Goal: Check status: Check status

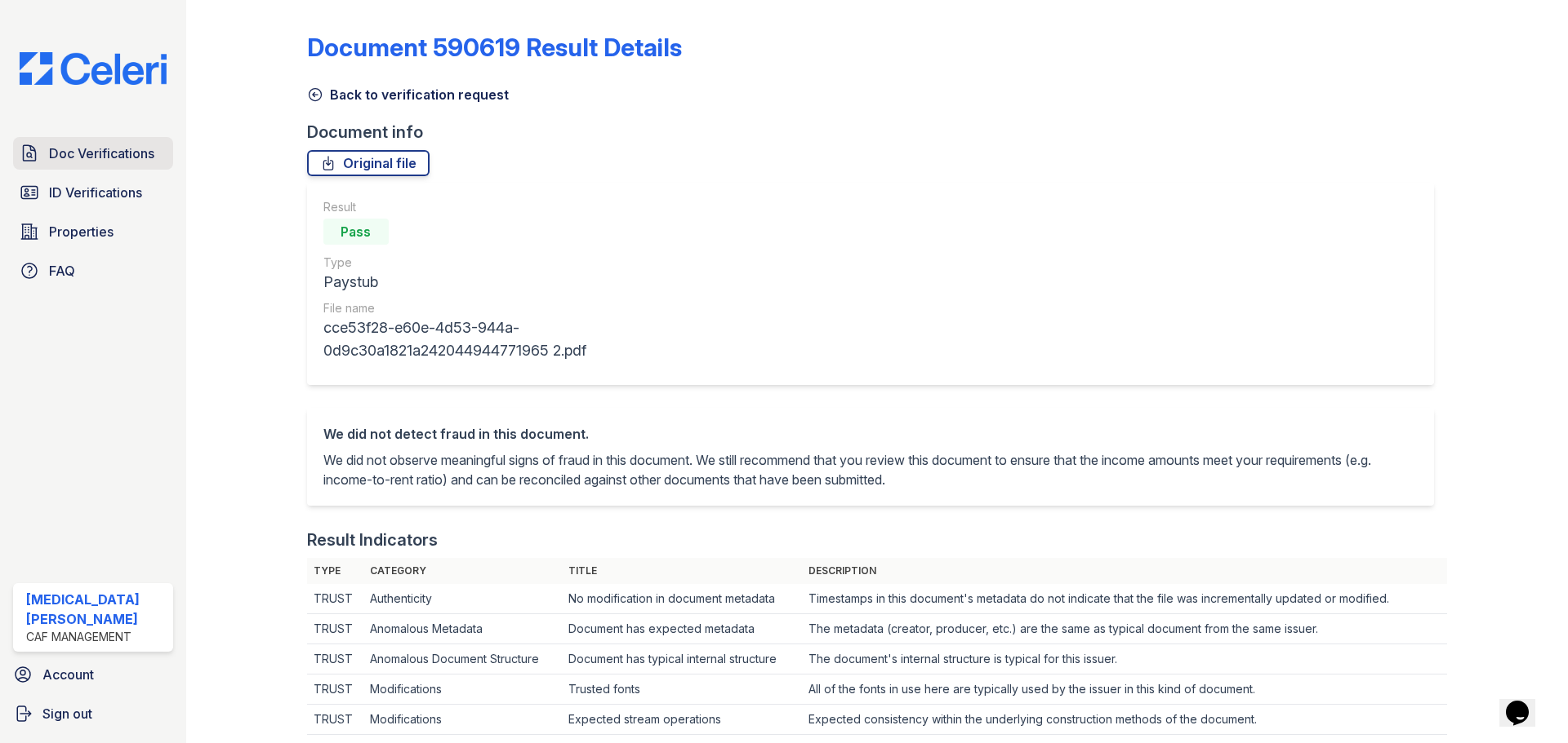
scroll to position [327, 0]
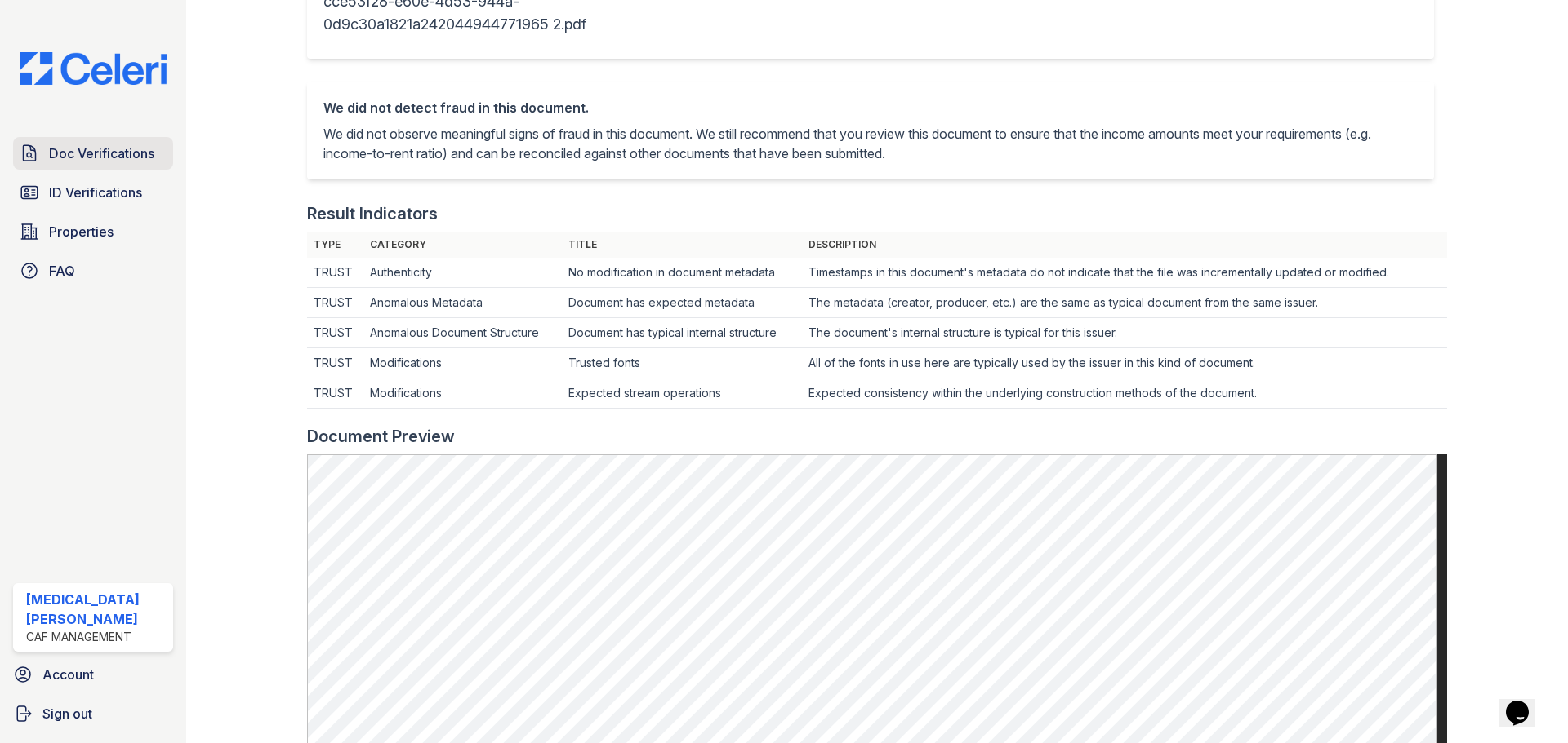
click at [113, 146] on span "Doc Verifications" at bounding box center [101, 152] width 105 height 19
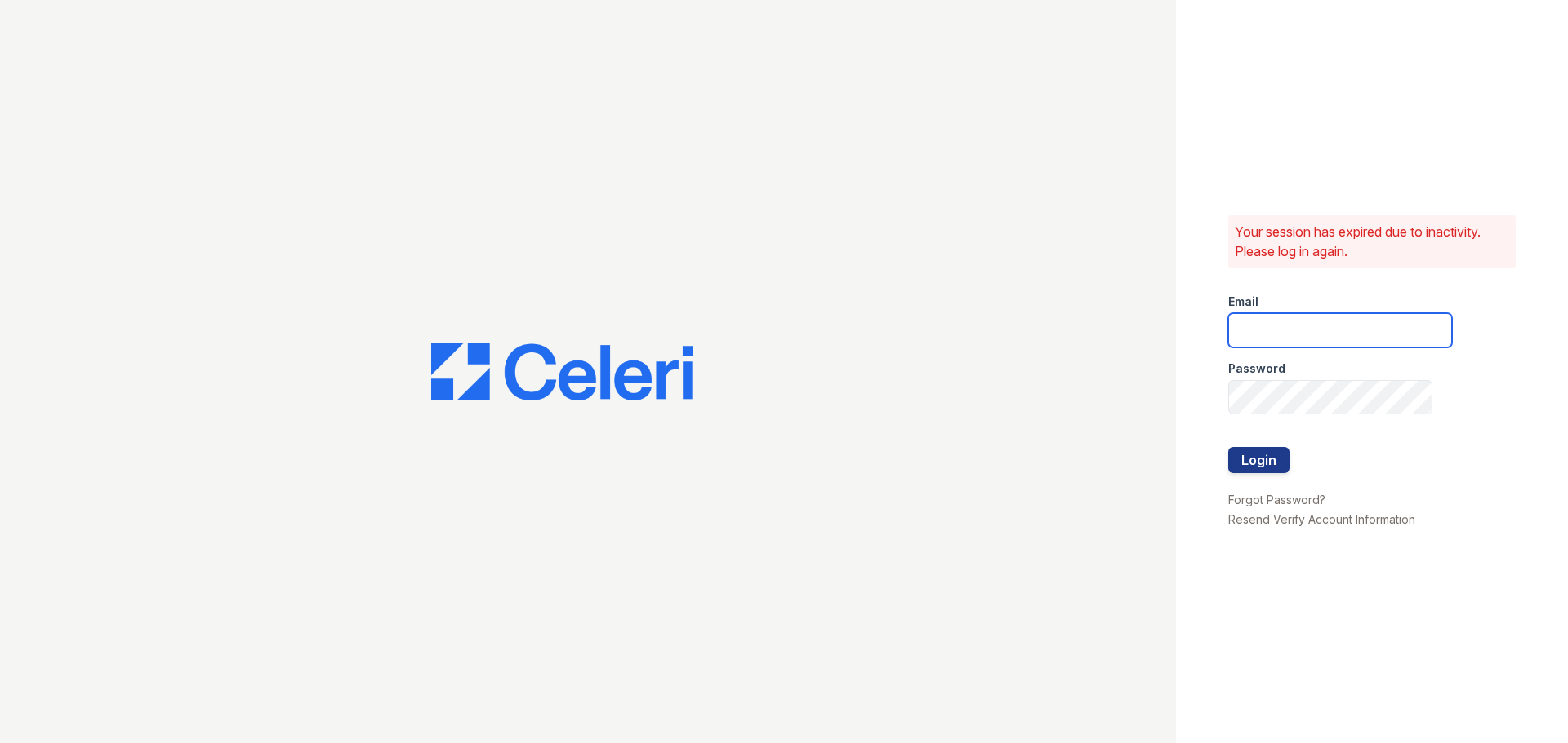
type input "jaxon1@cafmanagement.com"
click at [1265, 463] on button "Login" at bounding box center [1258, 460] width 61 height 26
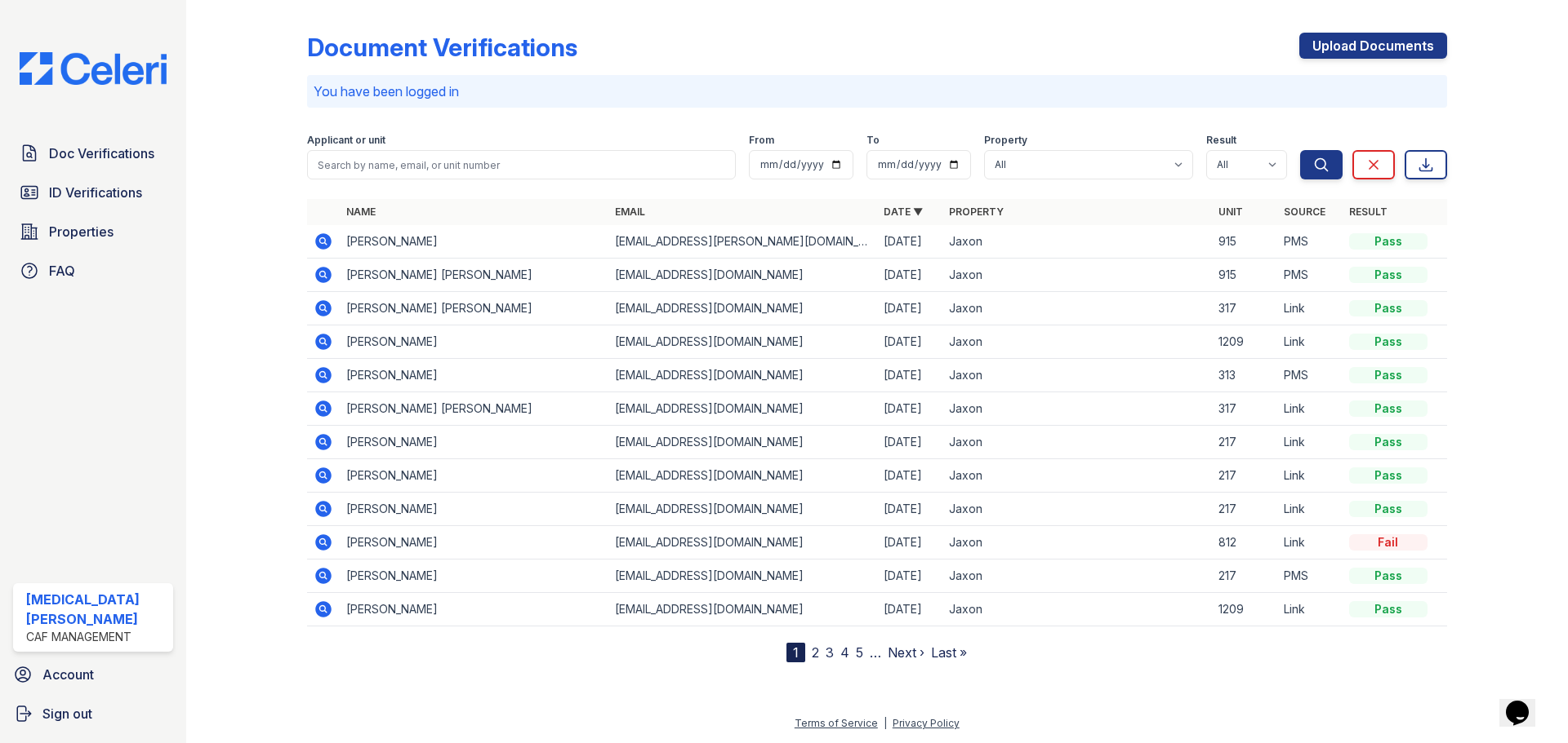
click at [319, 475] on icon at bounding box center [323, 476] width 16 height 16
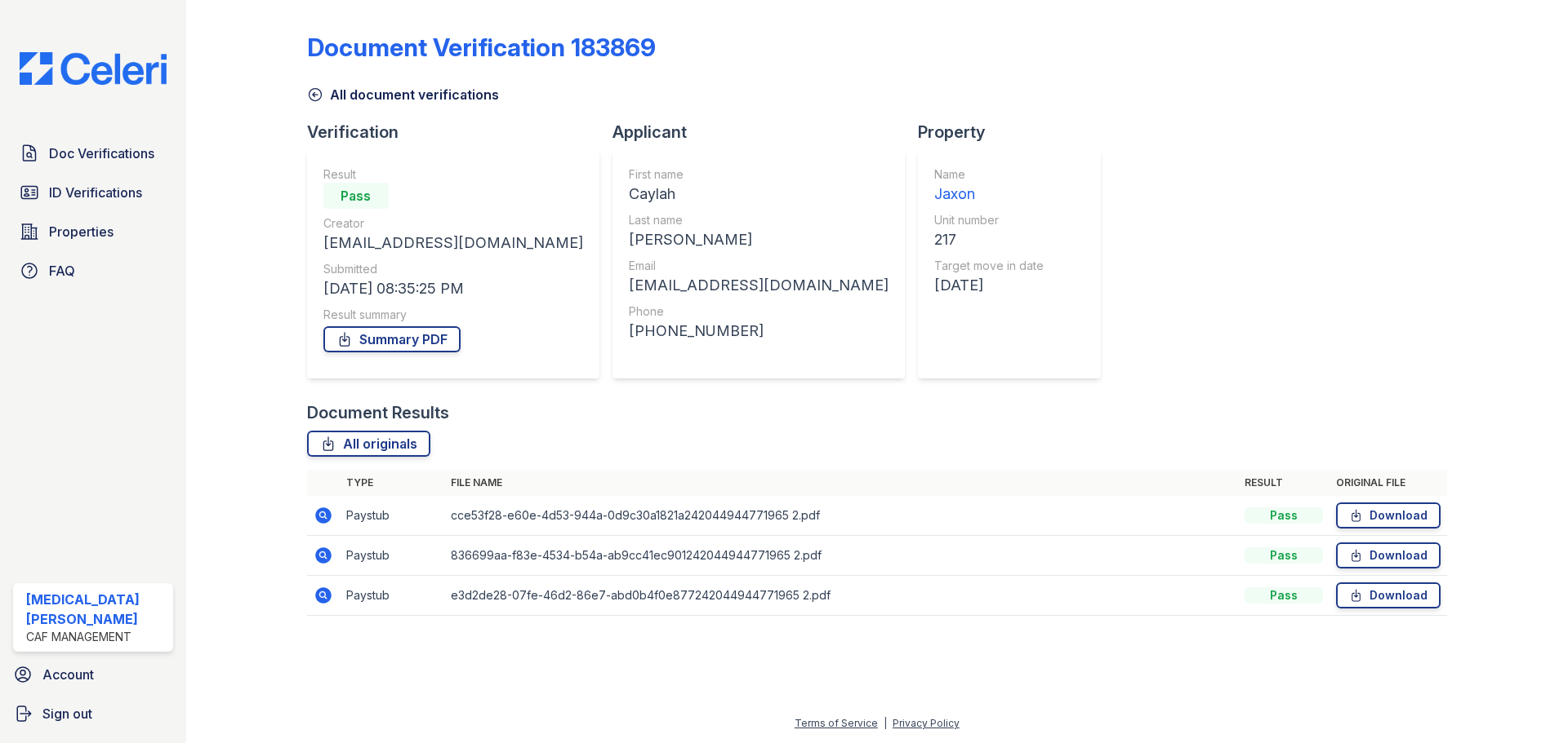
click at [325, 602] on icon at bounding box center [323, 596] width 16 height 16
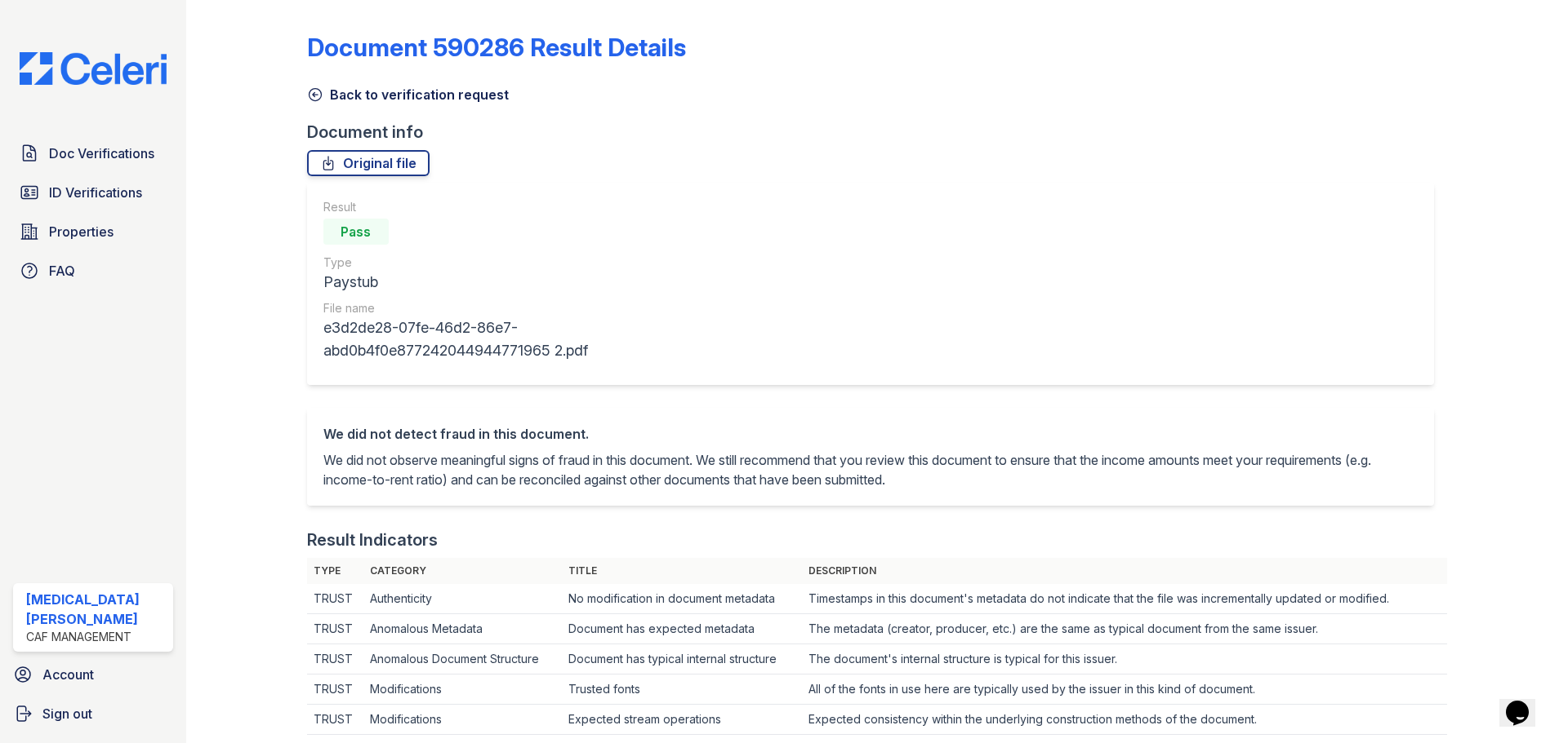
click at [342, 92] on link "Back to verification request" at bounding box center [407, 94] width 202 height 19
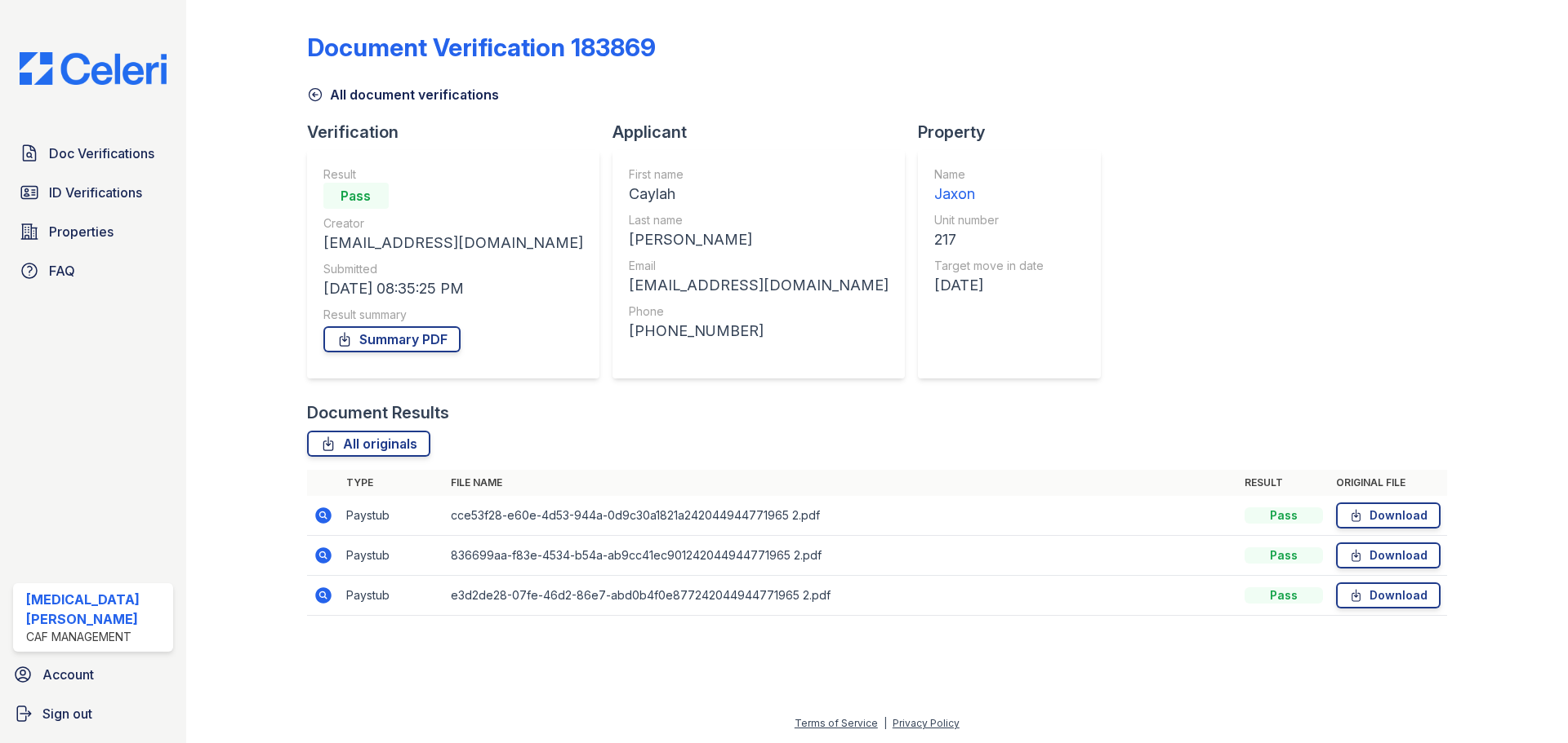
click at [351, 103] on link "All document verifications" at bounding box center [403, 94] width 192 height 19
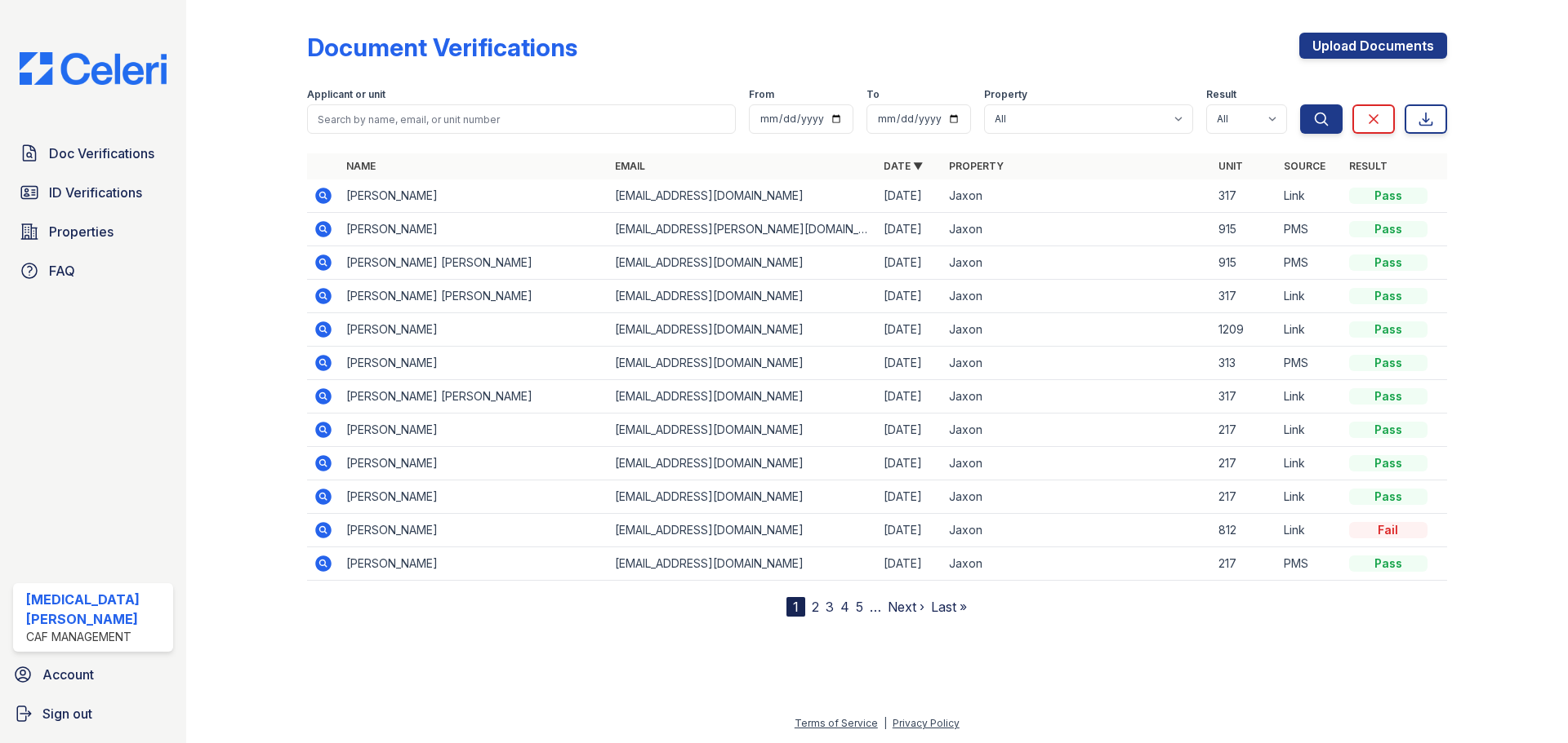
click at [330, 502] on icon at bounding box center [322, 497] width 19 height 19
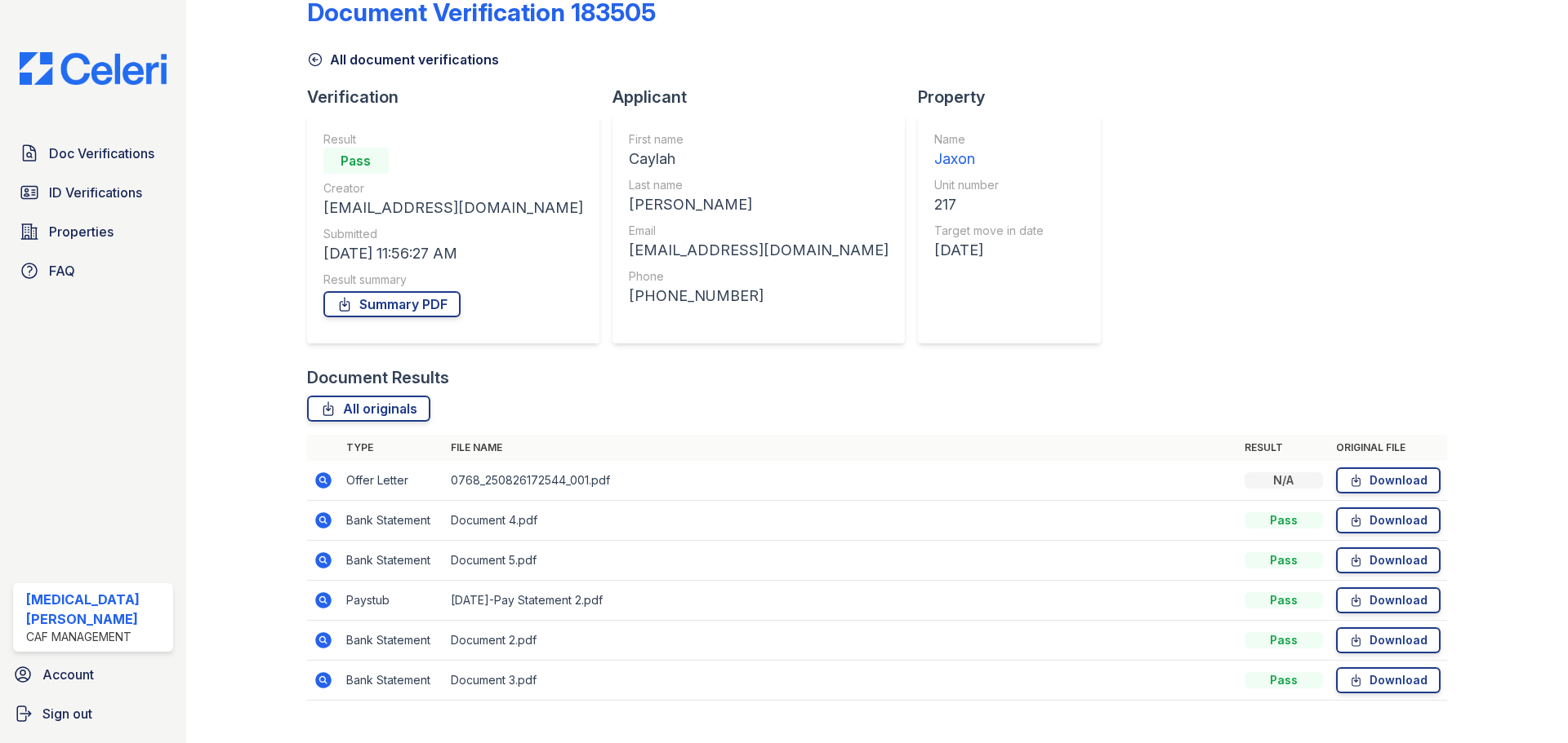
scroll to position [65, 0]
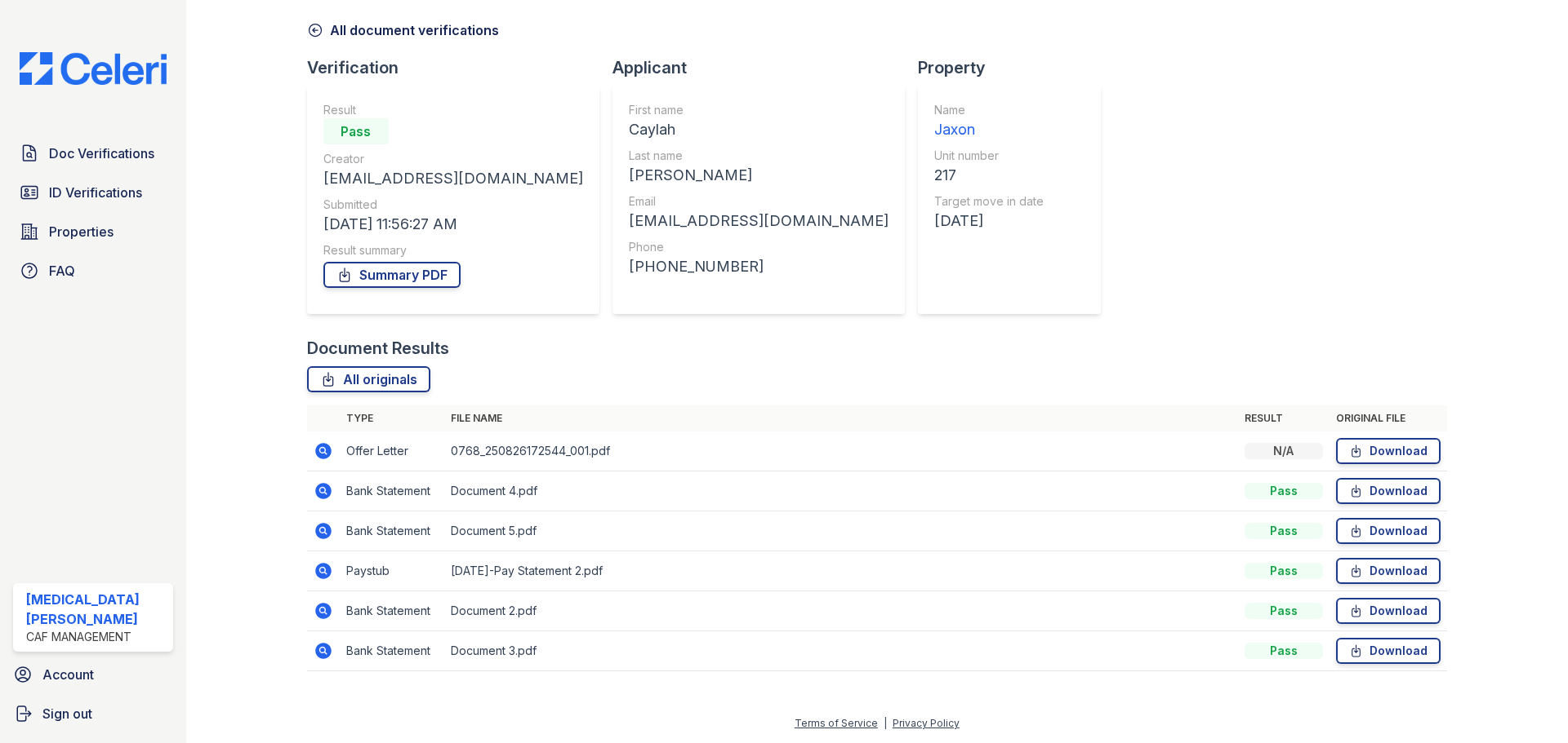
click at [327, 450] on icon at bounding box center [323, 451] width 16 height 16
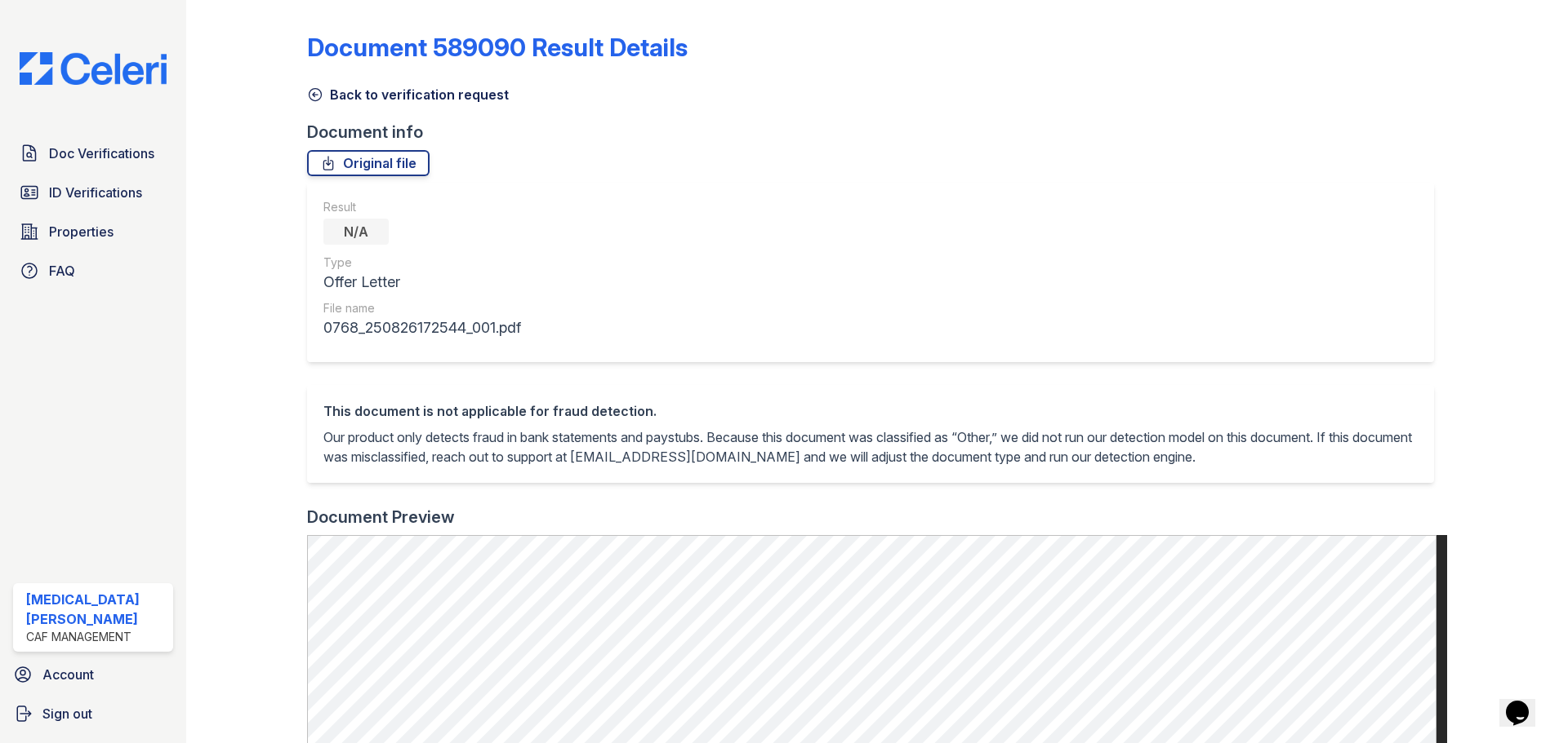
click at [330, 89] on link "Back to verification request" at bounding box center [407, 94] width 202 height 19
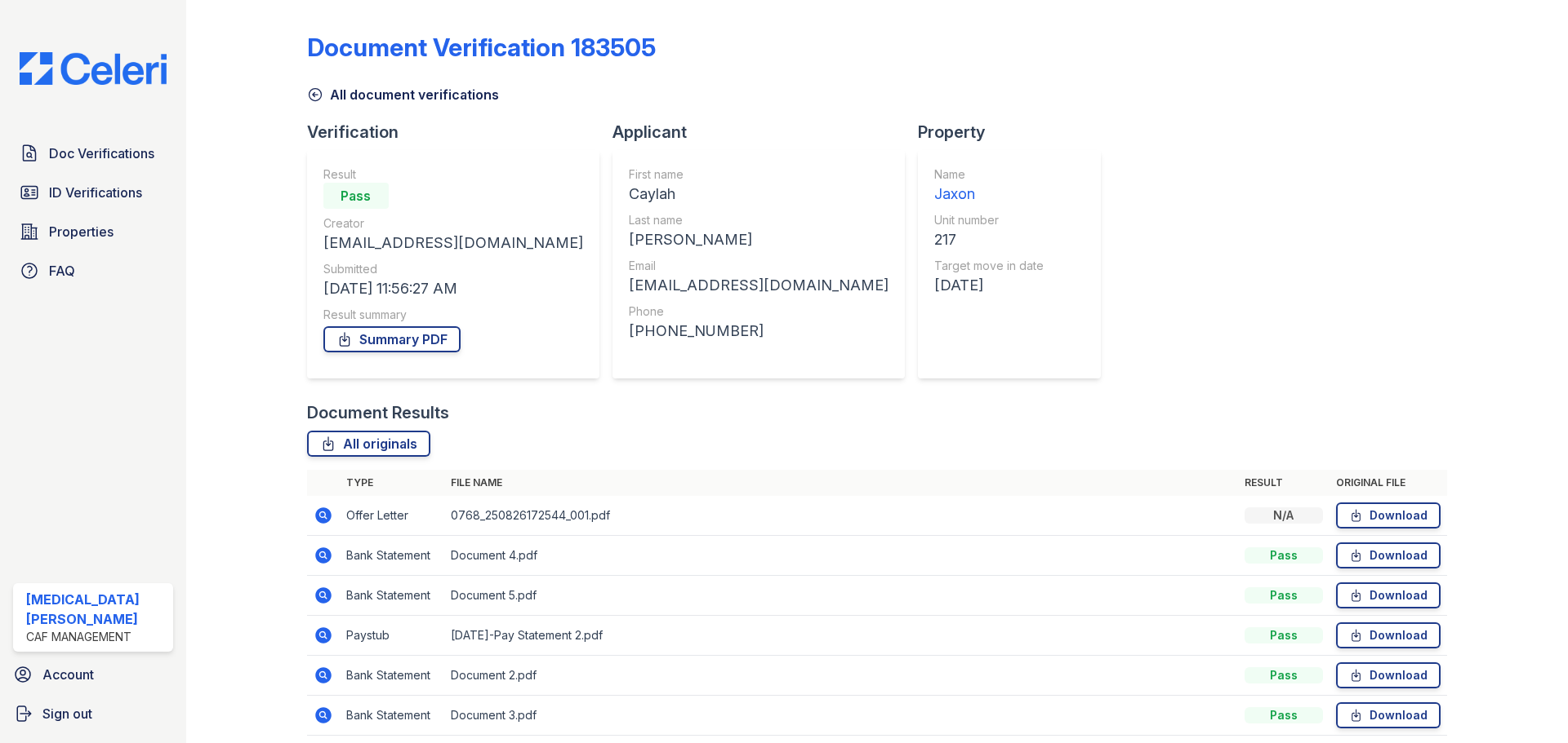
click at [322, 714] on icon at bounding box center [321, 715] width 4 height 4
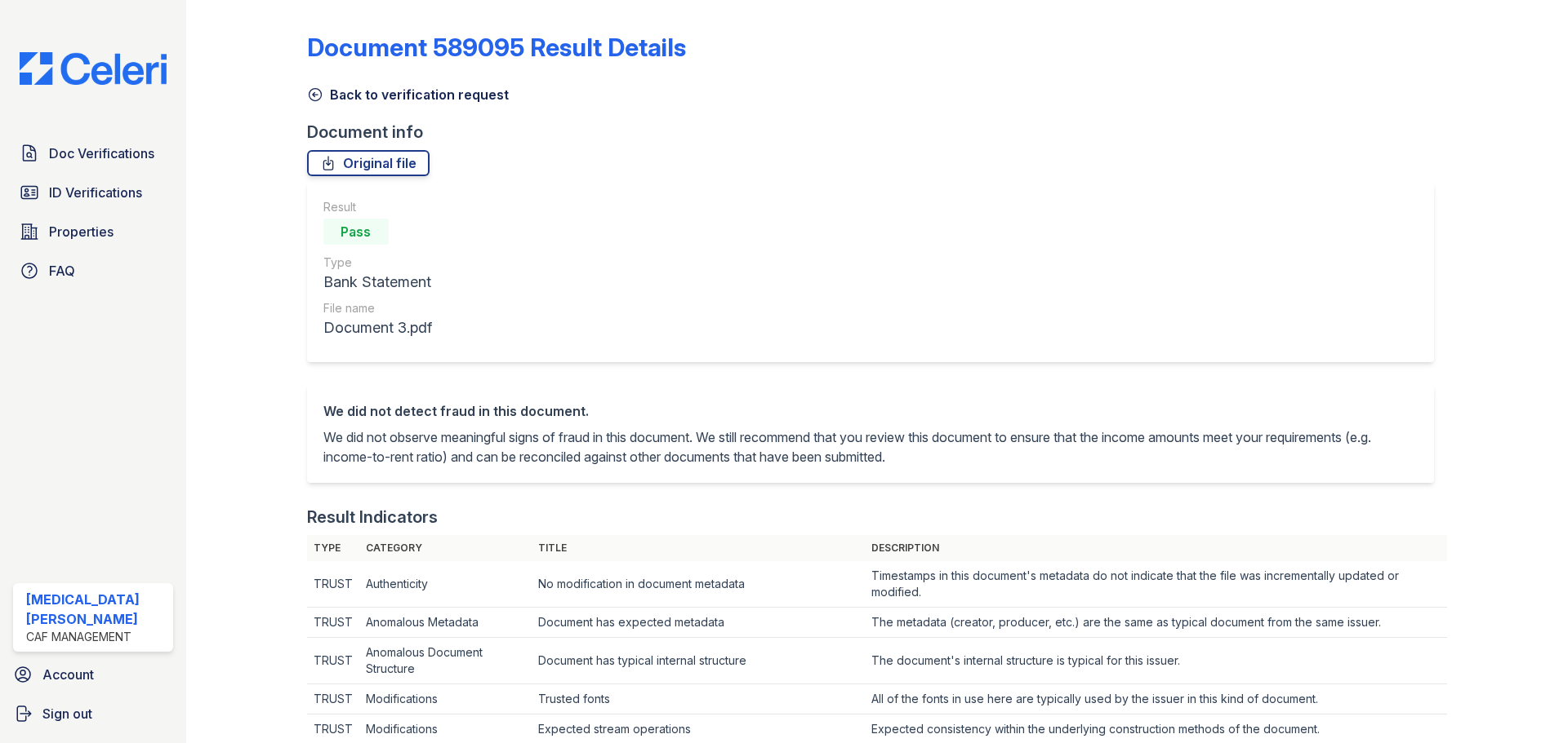
click at [343, 96] on link "Back to verification request" at bounding box center [407, 94] width 202 height 19
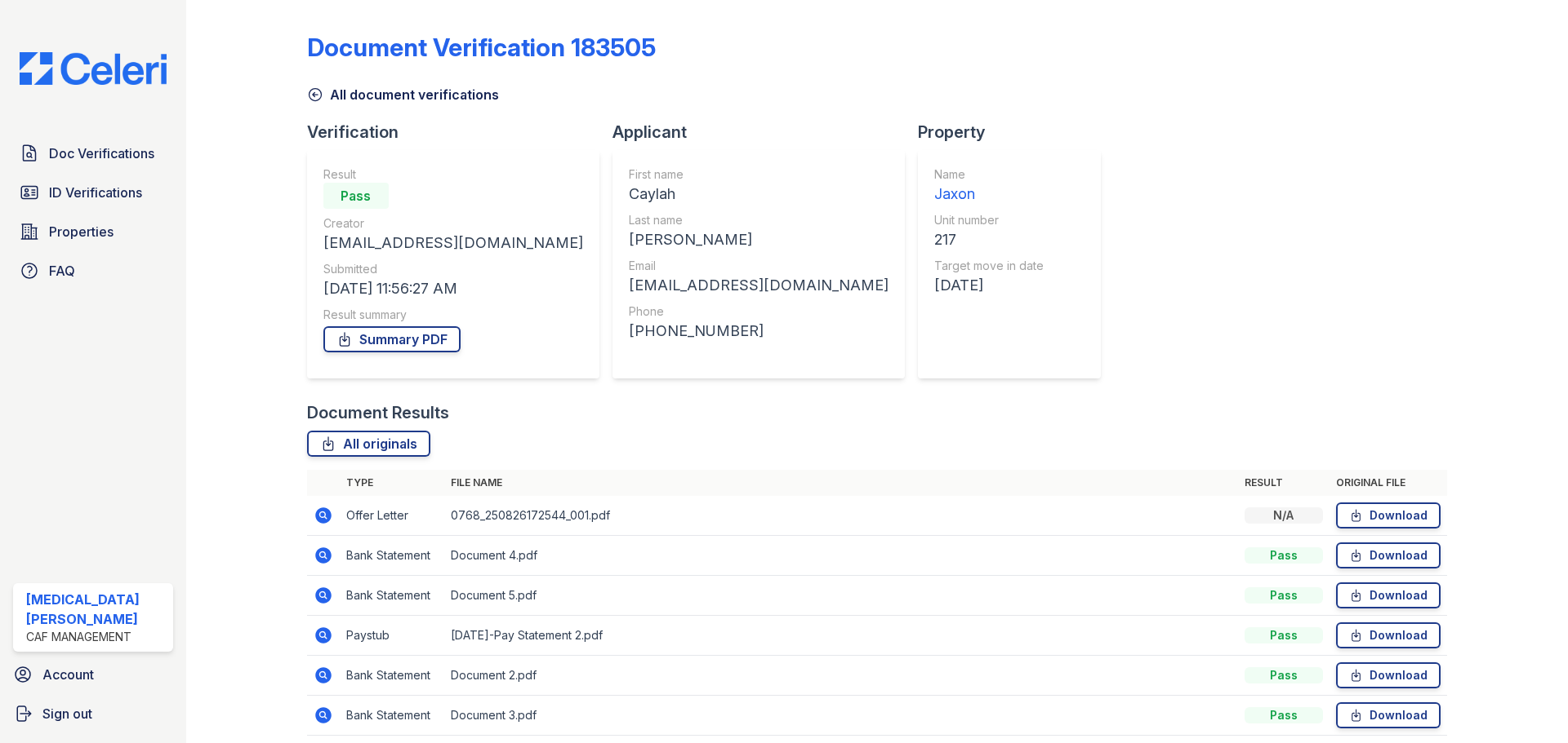
click at [321, 645] on td at bounding box center [323, 636] width 33 height 40
click at [321, 632] on icon at bounding box center [322, 635] width 19 height 19
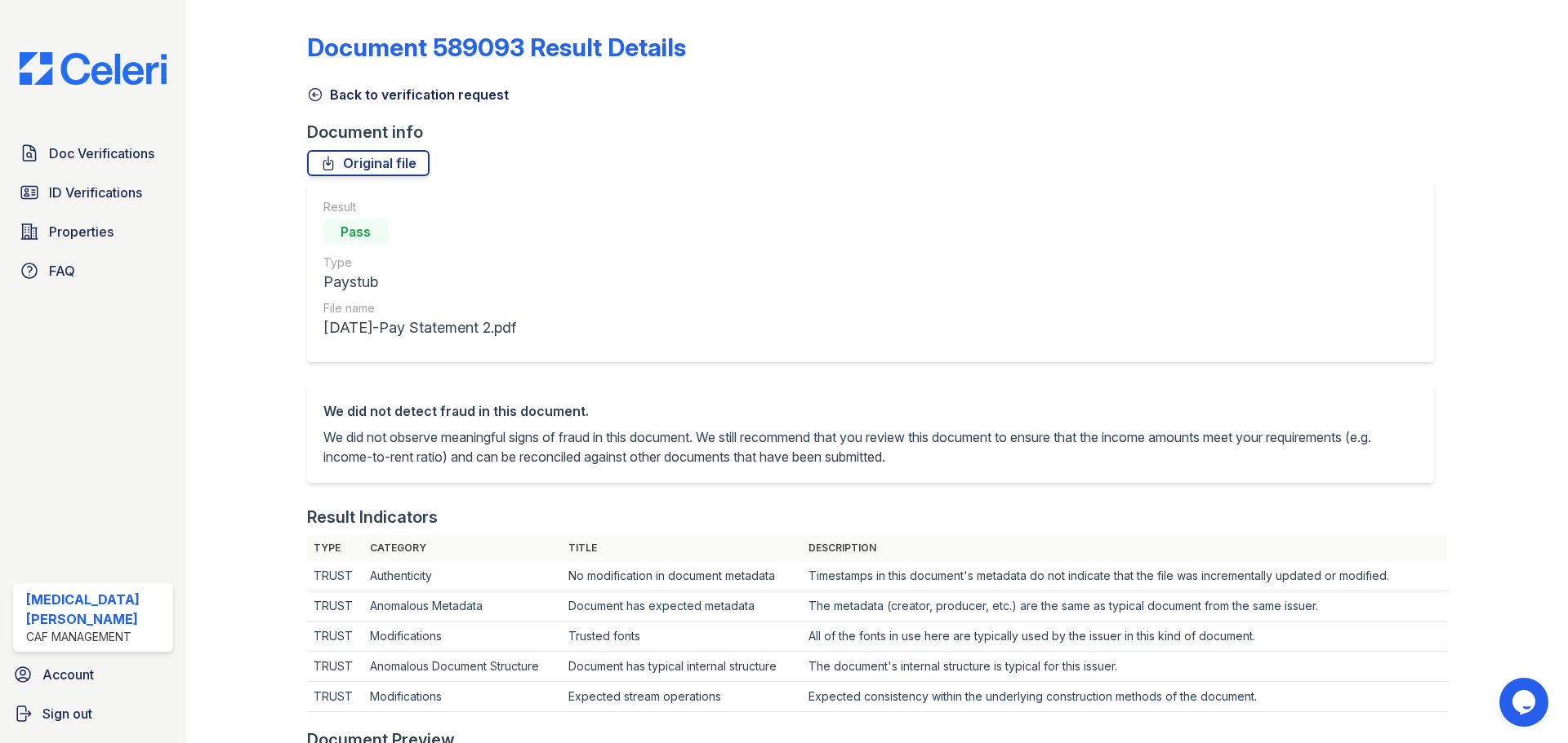
drag, startPoint x: 328, startPoint y: 94, endPoint x: 321, endPoint y: 113, distance: 20.2
click at [328, 94] on link "Back to verification request" at bounding box center [407, 94] width 202 height 19
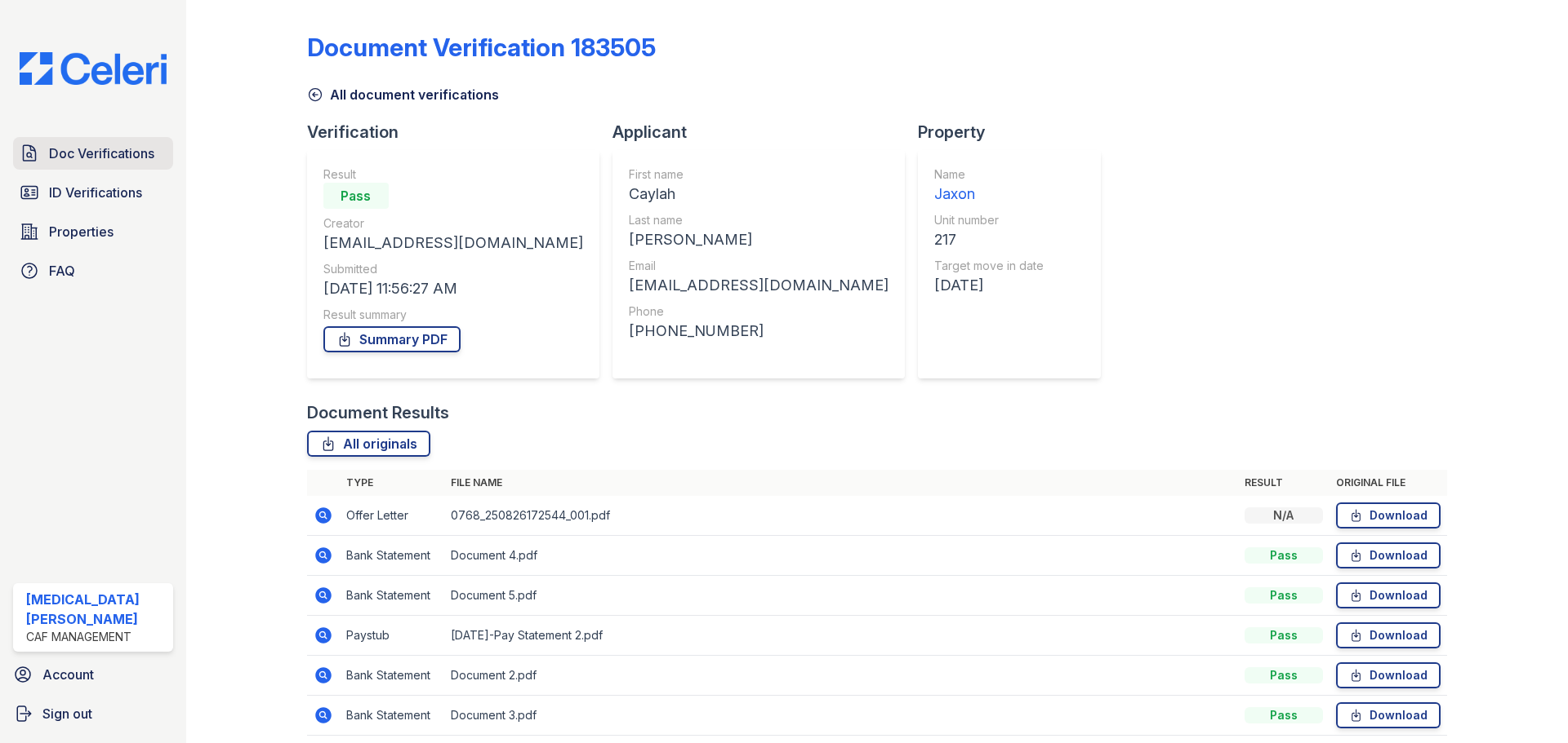
click at [133, 162] on span "Doc Verifications" at bounding box center [101, 152] width 105 height 19
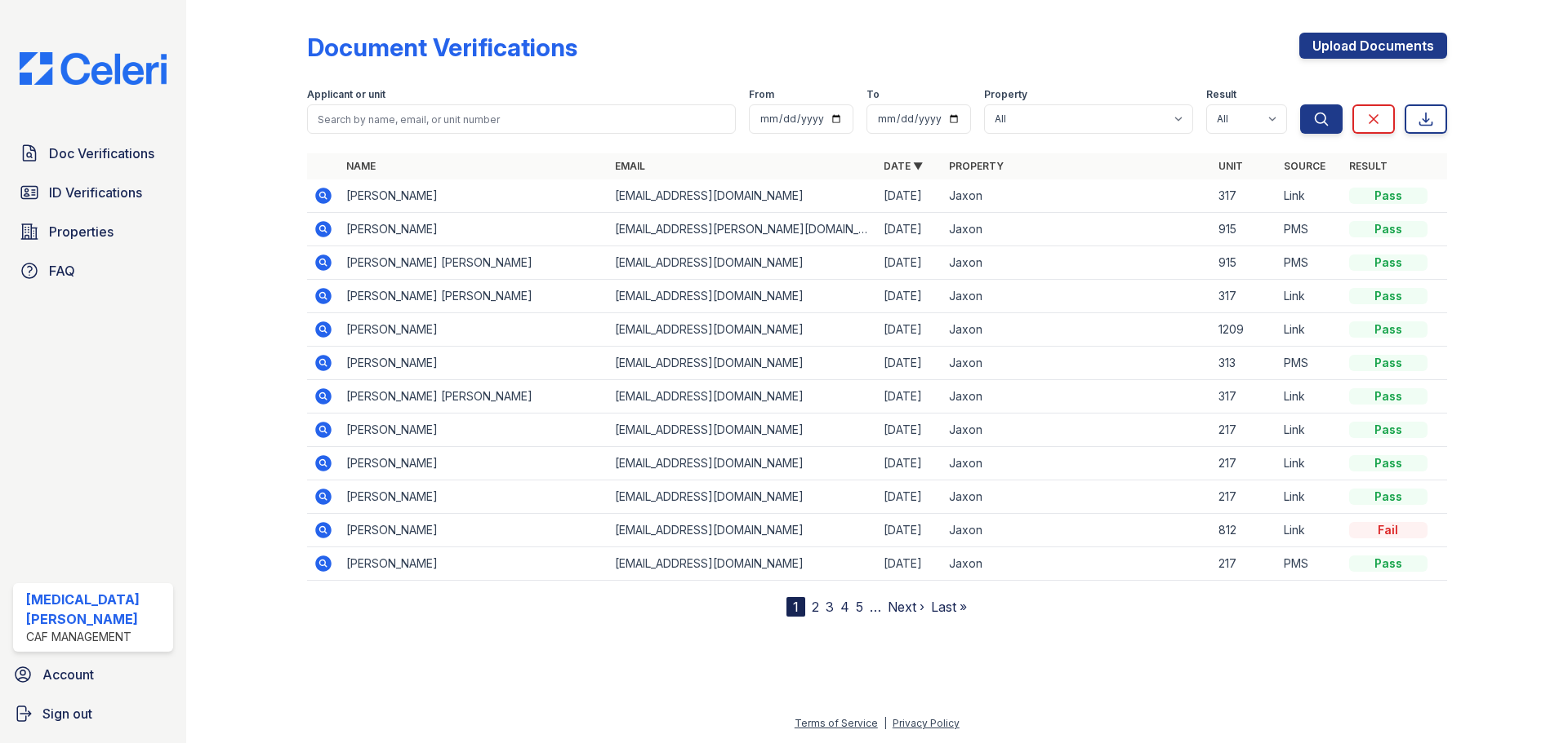
click at [324, 196] on icon at bounding box center [321, 194] width 4 height 4
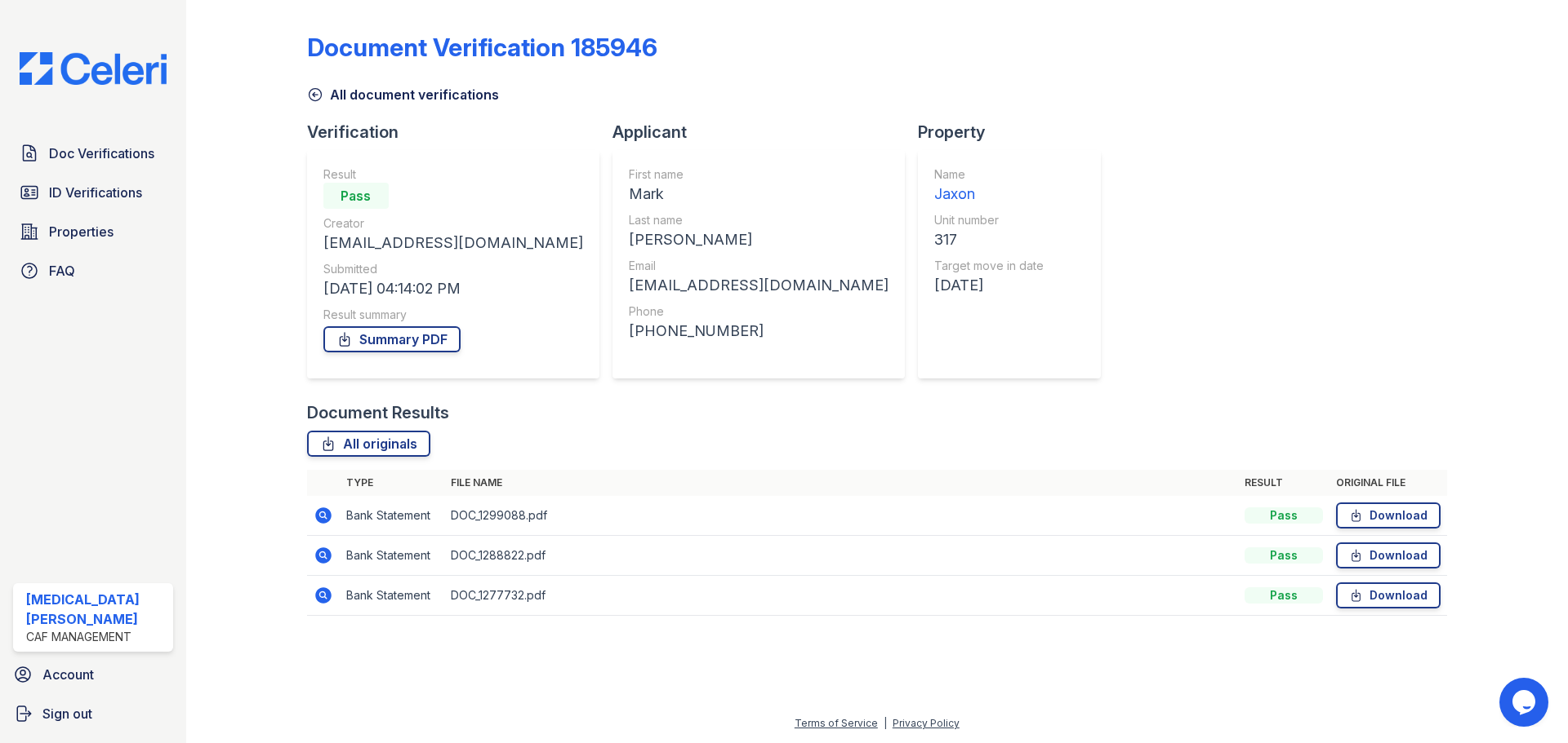
click at [324, 604] on icon at bounding box center [322, 595] width 19 height 19
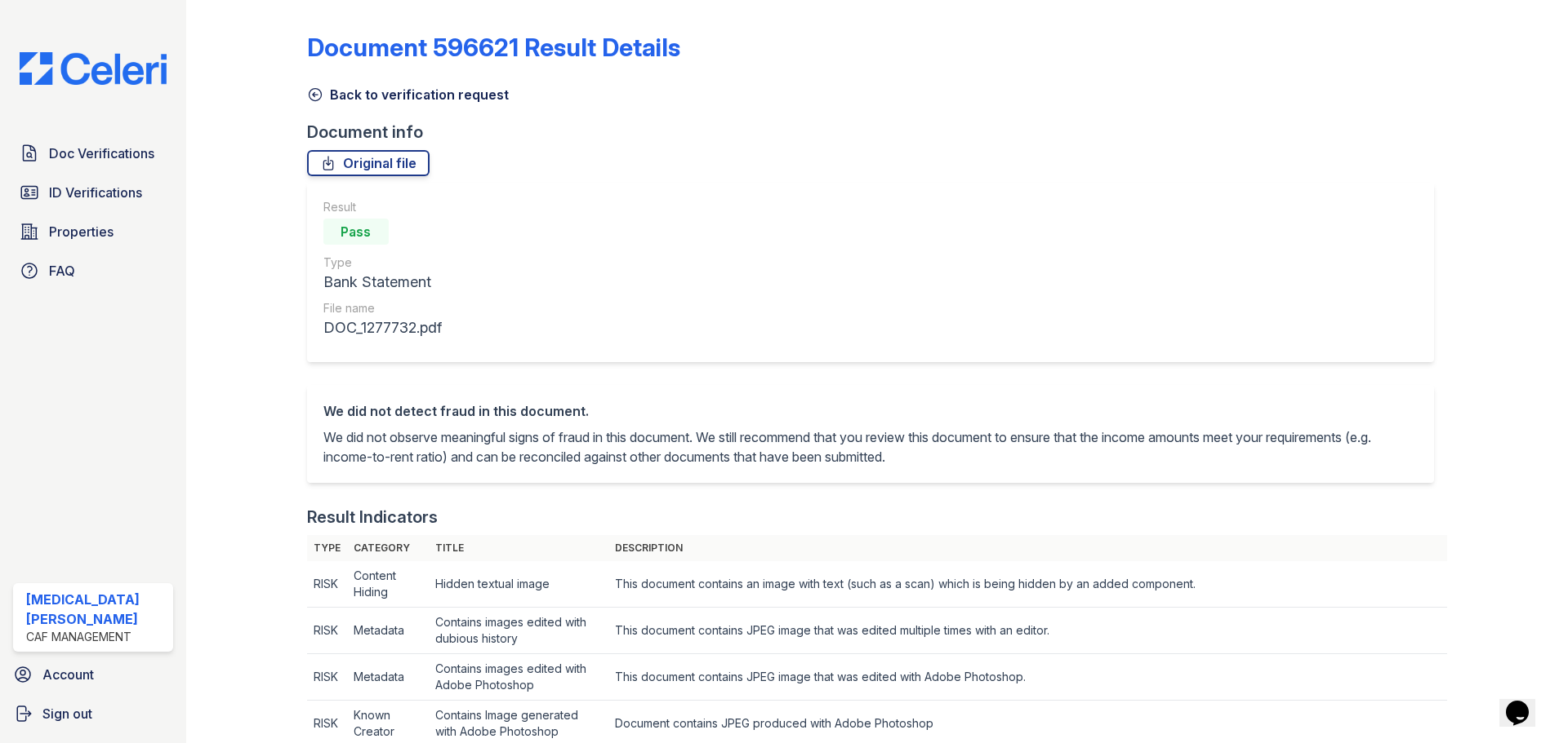
click at [373, 90] on link "Back to verification request" at bounding box center [407, 94] width 202 height 19
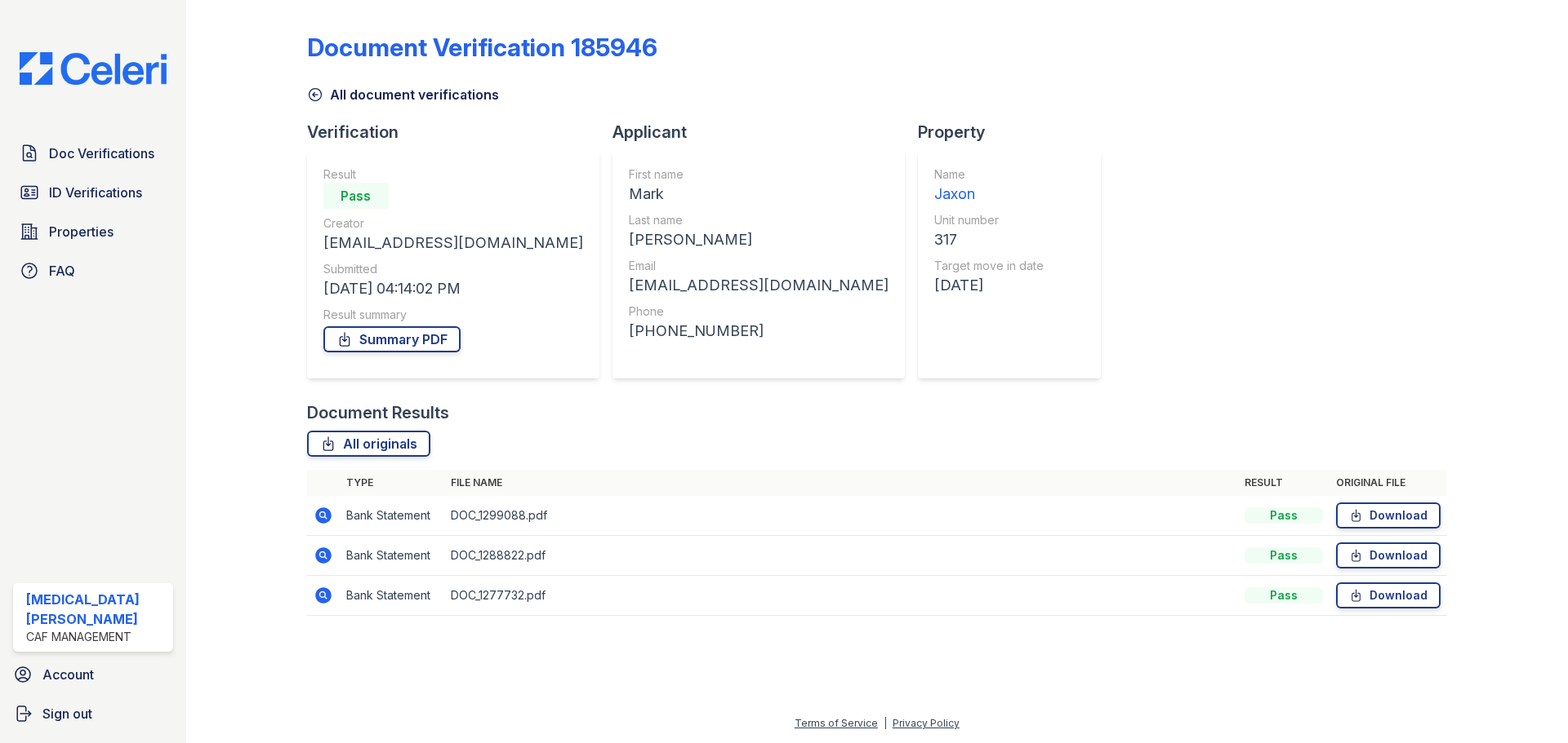
click at [348, 89] on link "All document verifications" at bounding box center [403, 94] width 192 height 19
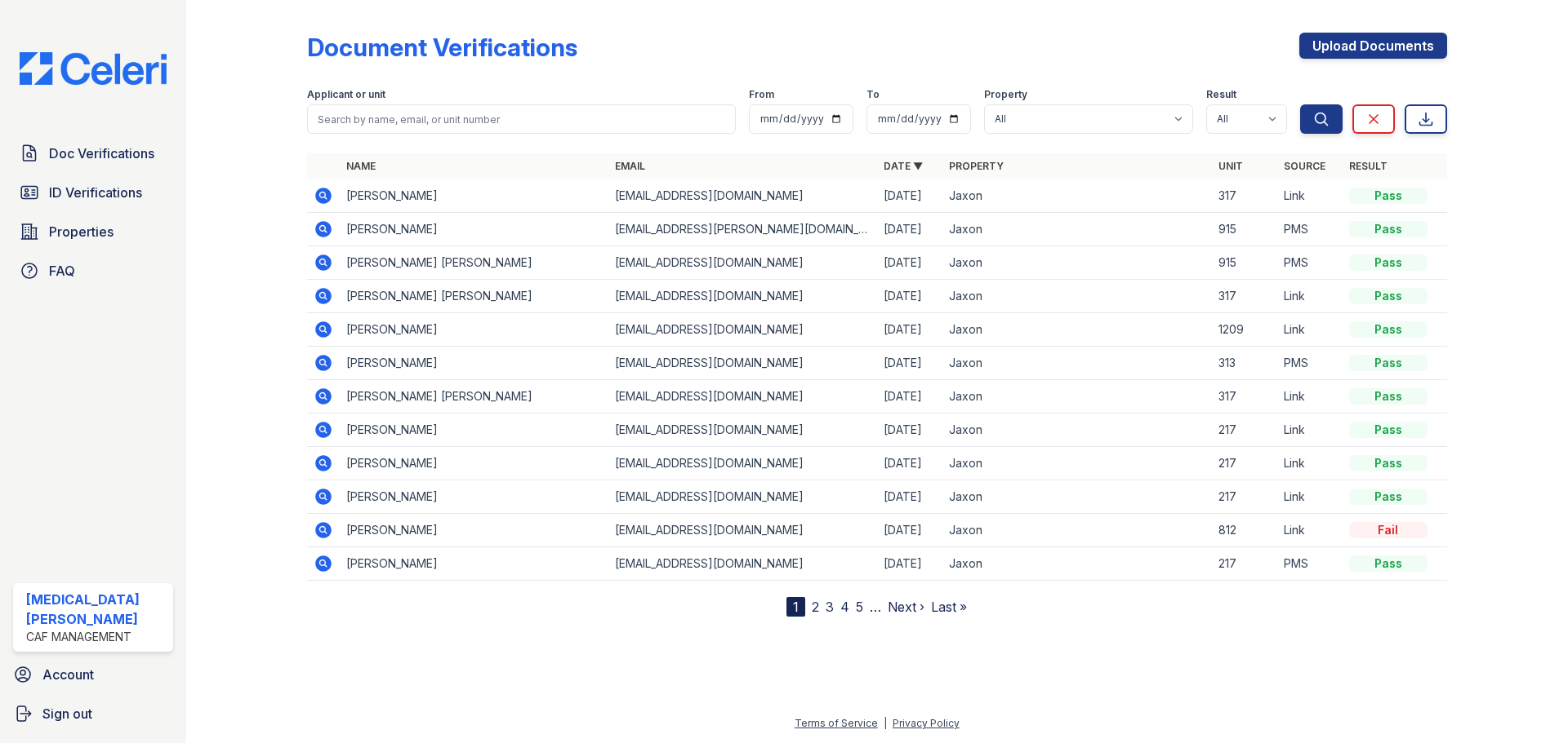
click at [271, 162] on div at bounding box center [259, 311] width 95 height 611
click at [259, 51] on div at bounding box center [259, 311] width 95 height 611
